Goal: Task Accomplishment & Management: Use online tool/utility

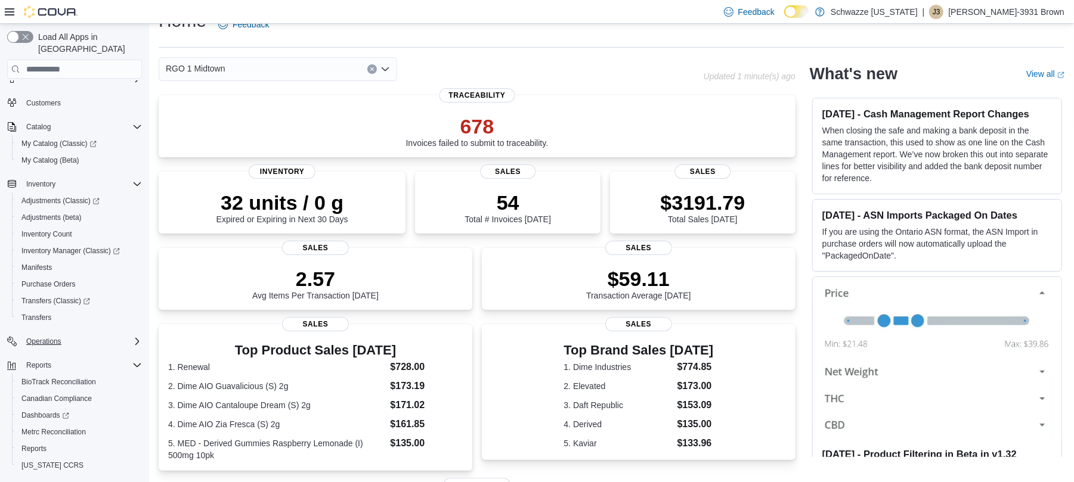
scroll to position [60, 0]
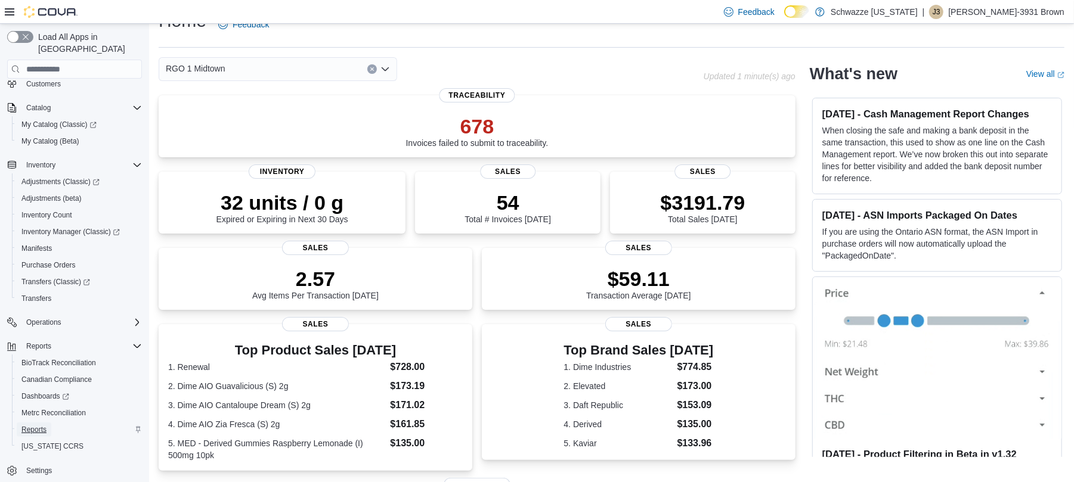
click at [34, 425] on span "Reports" at bounding box center [33, 430] width 25 height 10
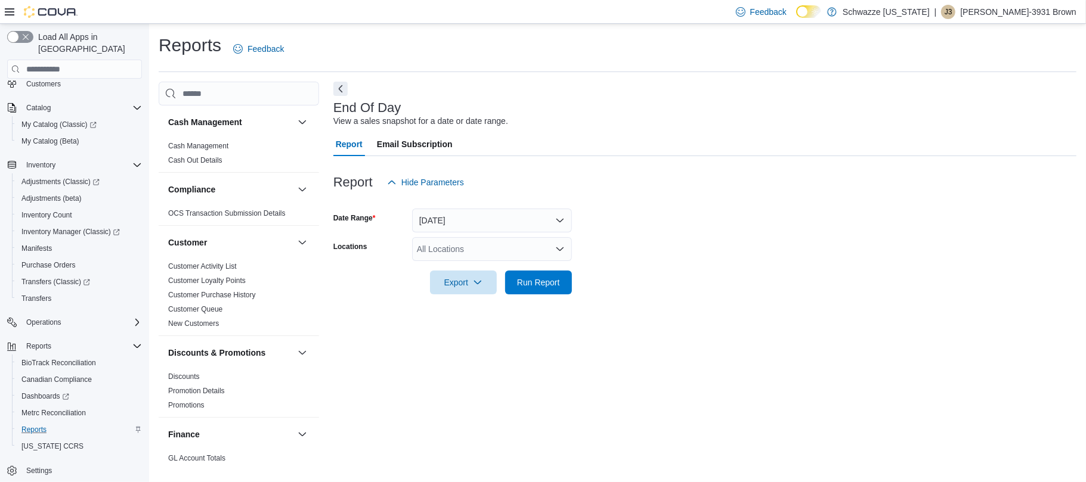
click at [507, 248] on div "All Locations" at bounding box center [492, 249] width 160 height 24
type input "**"
click at [494, 287] on span "RGO 1 Midtown" at bounding box center [474, 287] width 60 height 12
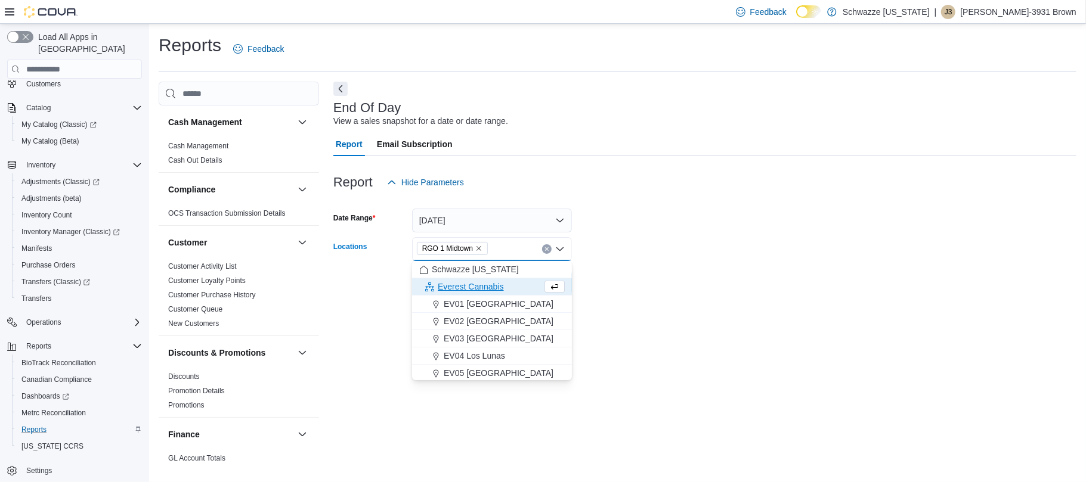
click at [712, 279] on form "Date Range [DATE] Locations [GEOGRAPHIC_DATA] 1 Midtown Combo box. Selected. RG…" at bounding box center [704, 244] width 743 height 100
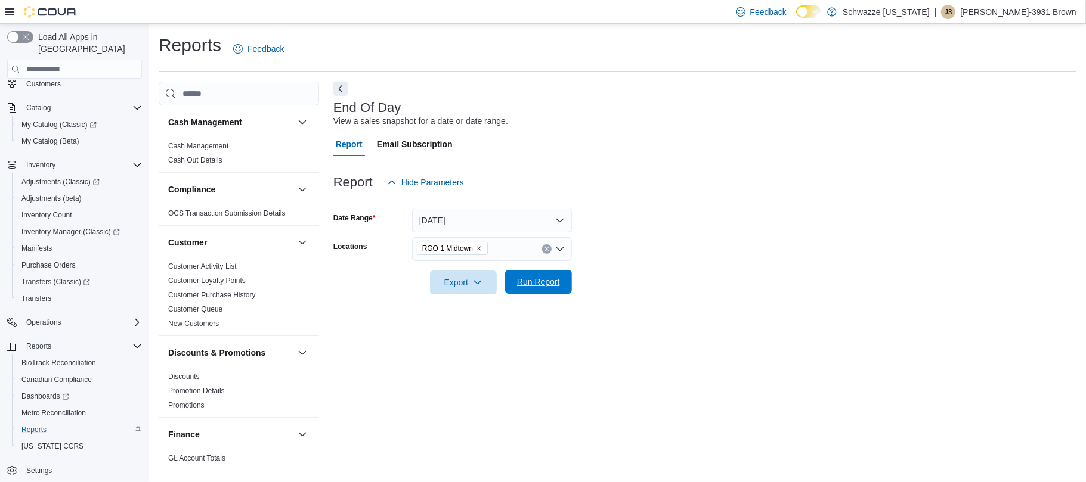
click at [523, 284] on span "Run Report" at bounding box center [538, 282] width 43 height 12
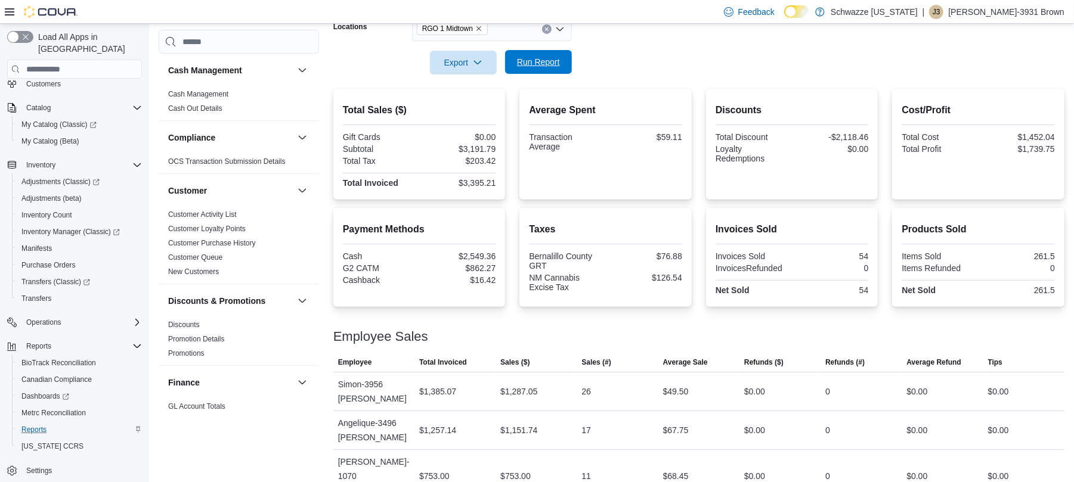
scroll to position [222, 0]
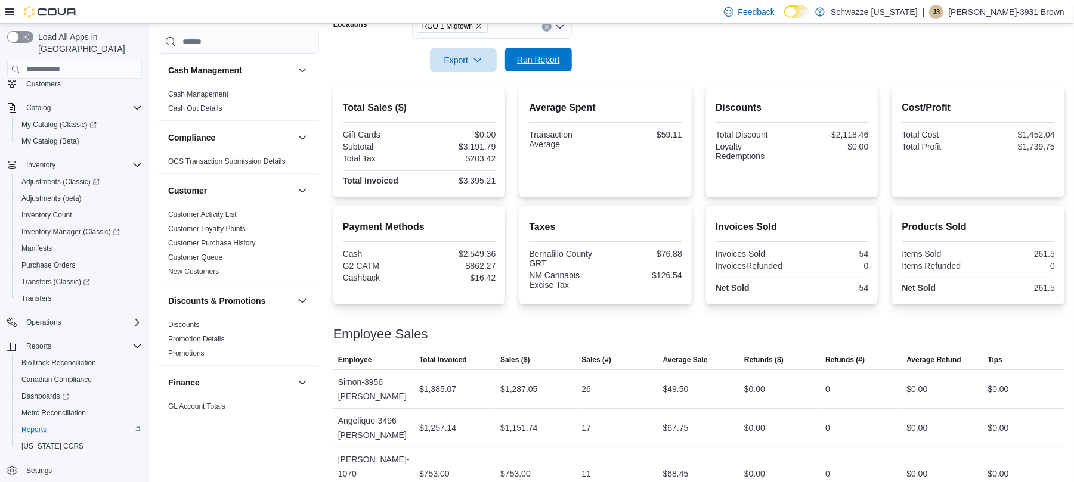
click at [530, 63] on span "Run Report" at bounding box center [538, 60] width 43 height 12
click at [533, 61] on span "Run Report" at bounding box center [538, 60] width 43 height 12
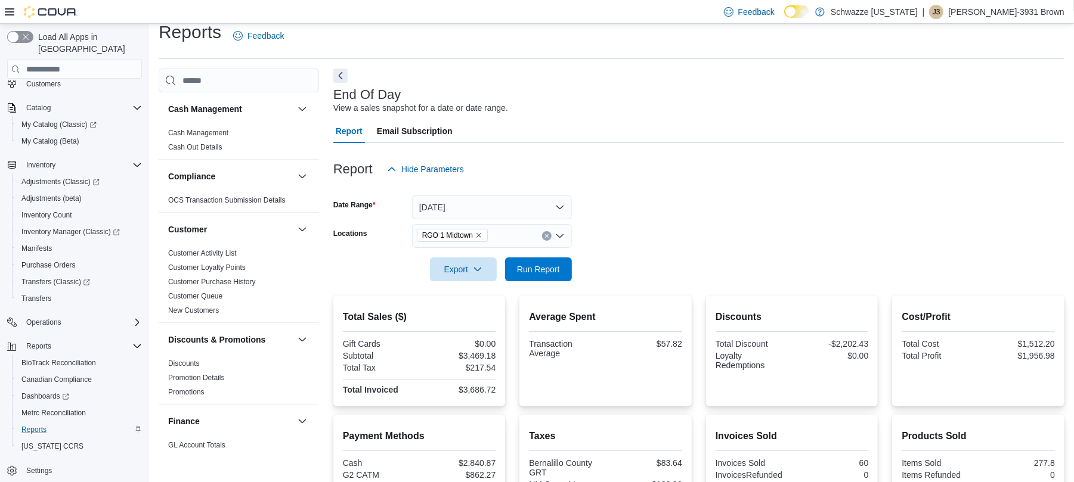
scroll to position [0, 0]
